Goal: Task Accomplishment & Management: Use online tool/utility

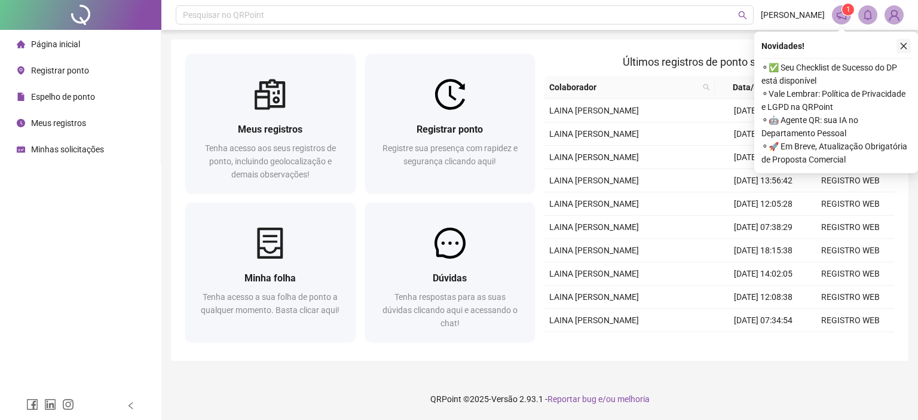
click at [906, 45] on icon "close" at bounding box center [903, 46] width 8 height 8
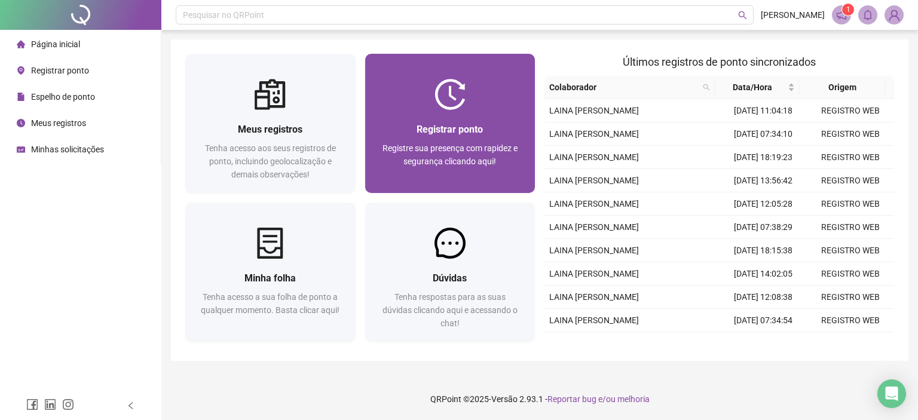
click at [436, 112] on div "Registrar ponto Registre sua presença com rapidez e segurança clicando aqui!" at bounding box center [450, 151] width 170 height 83
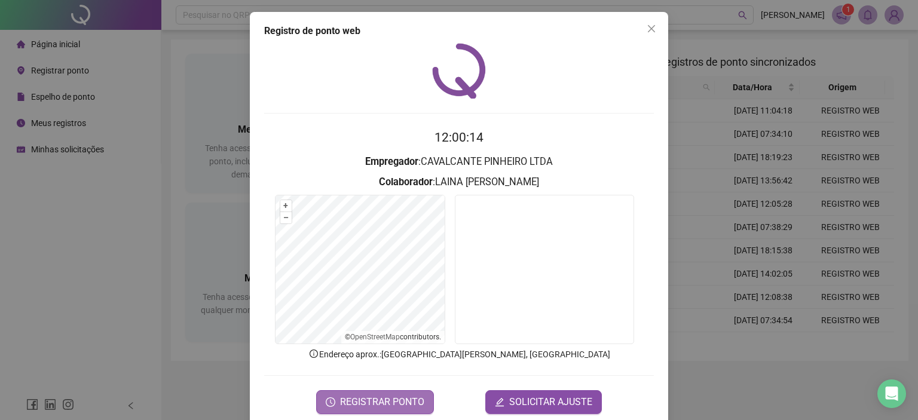
click at [385, 409] on button "REGISTRAR PONTO" at bounding box center [375, 402] width 118 height 24
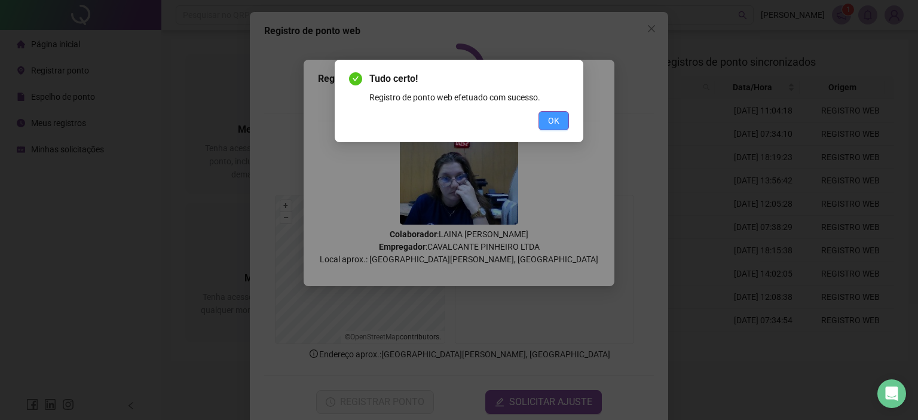
click at [557, 125] on span "OK" at bounding box center [553, 120] width 11 height 13
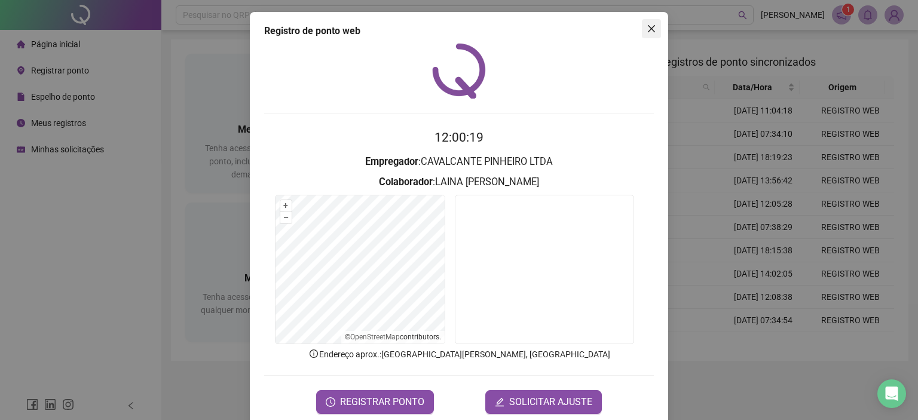
click at [652, 25] on span "Close" at bounding box center [651, 29] width 19 height 10
